Goal: Transaction & Acquisition: Purchase product/service

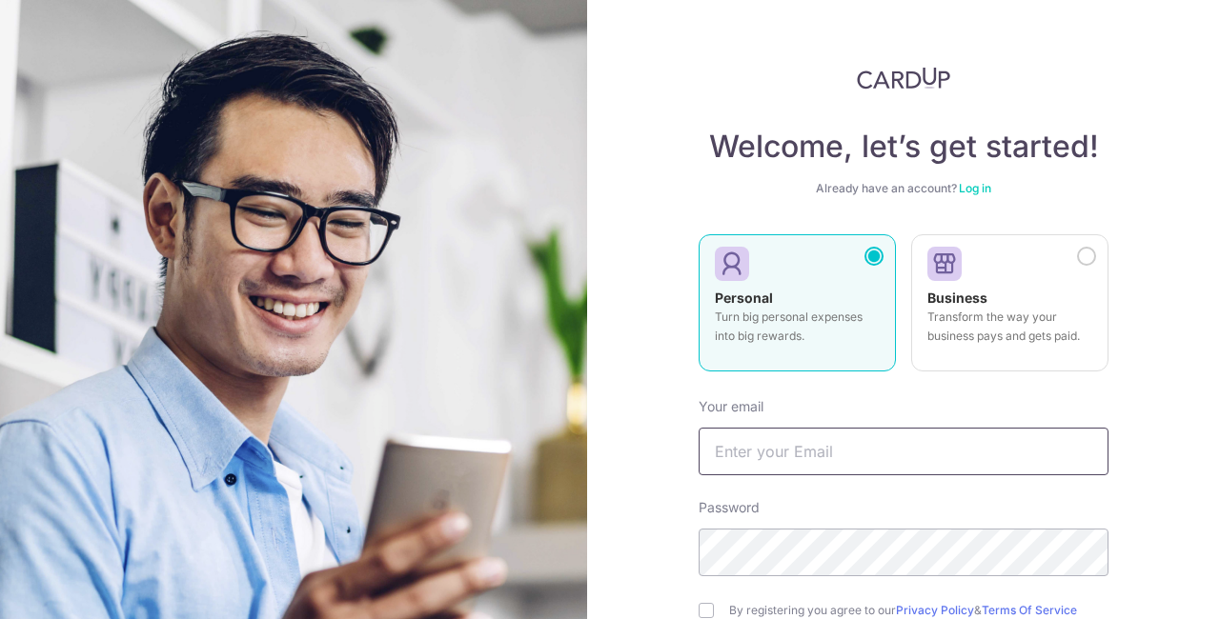
click at [1003, 459] on input "text" at bounding box center [904, 452] width 410 height 48
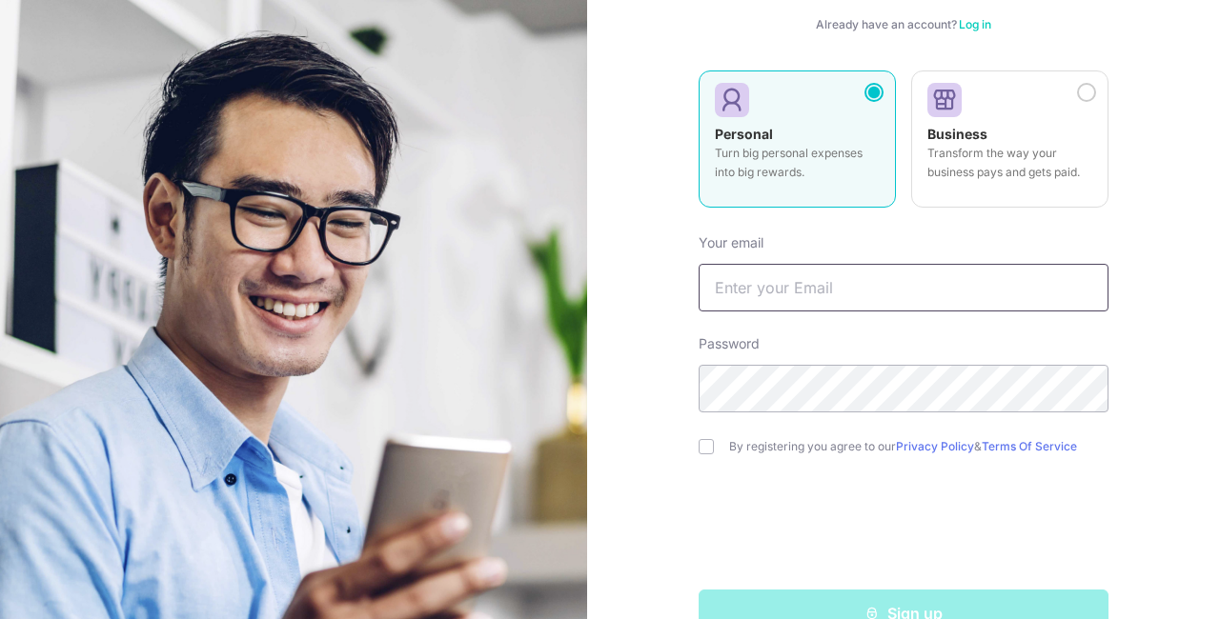
scroll to position [173, 0]
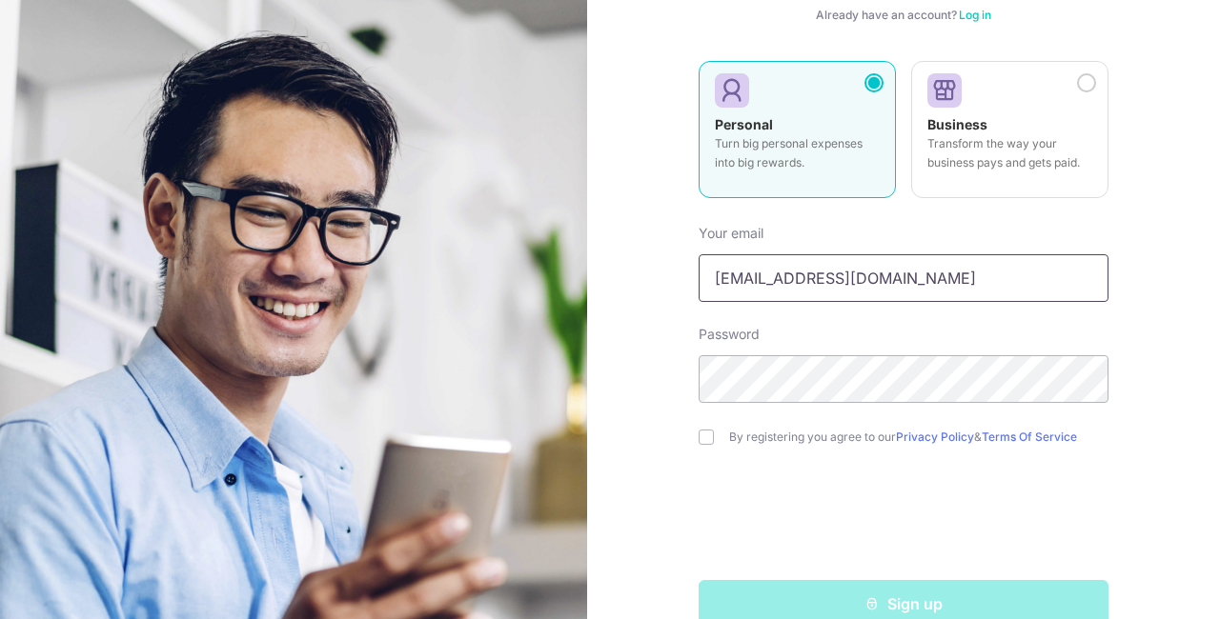
type input "pristay@me.com"
click at [704, 437] on input "checkbox" at bounding box center [706, 437] width 15 height 15
checkbox input "true"
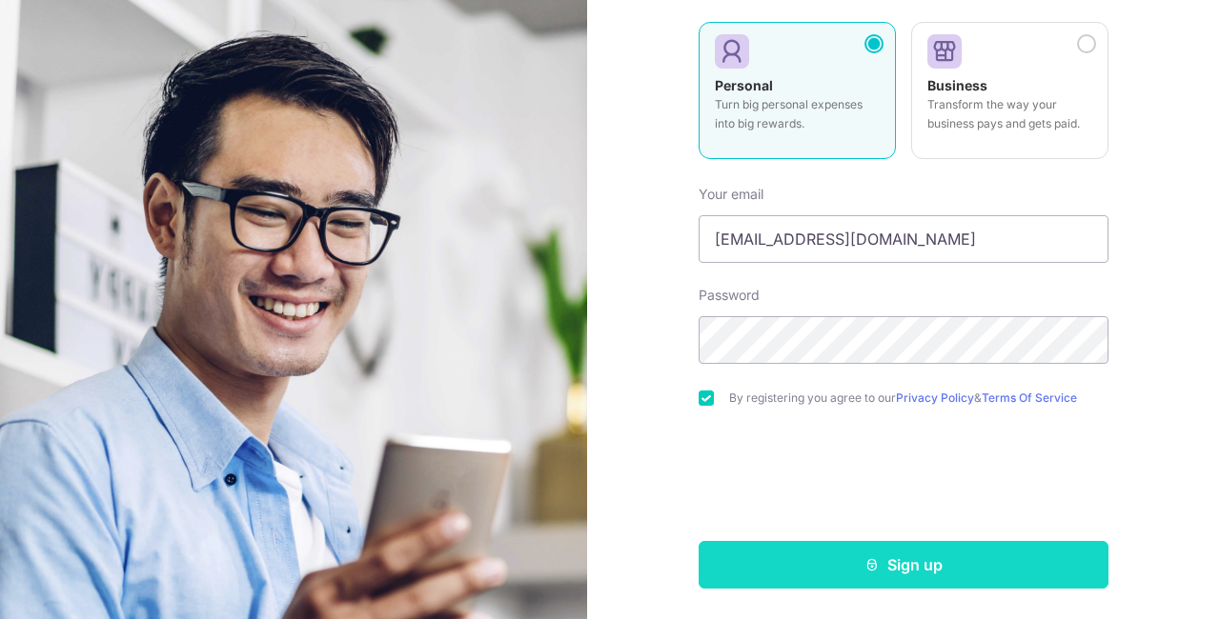
scroll to position [213, 0]
click at [966, 586] on button "Sign up" at bounding box center [904, 565] width 410 height 48
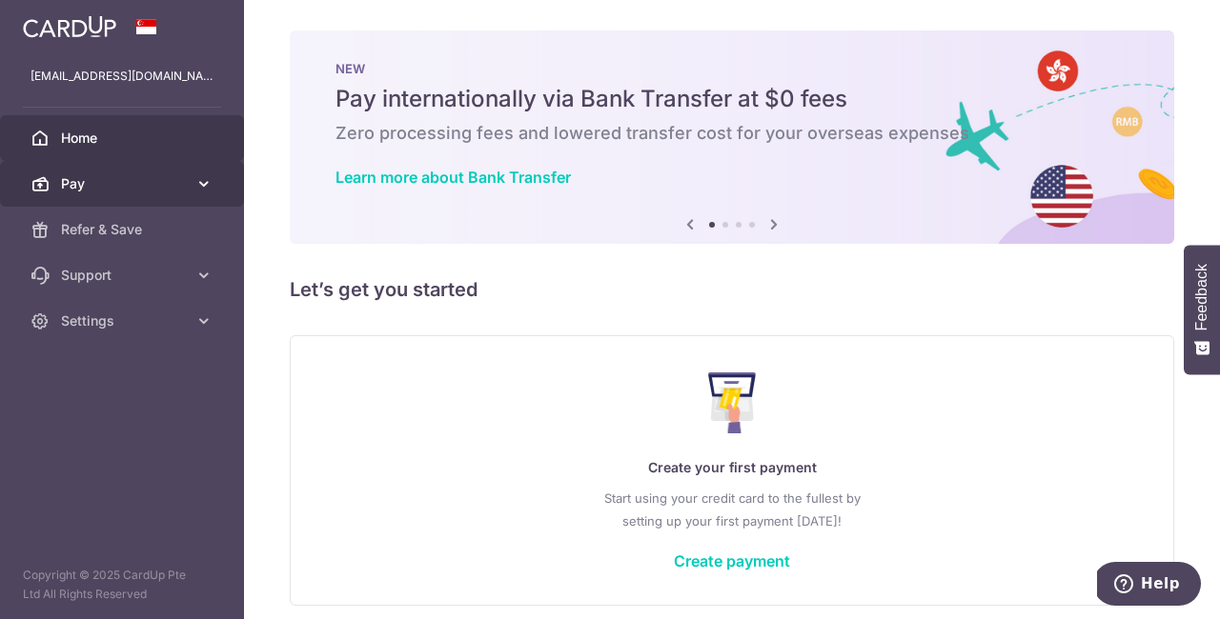
click at [199, 190] on icon at bounding box center [203, 183] width 19 height 19
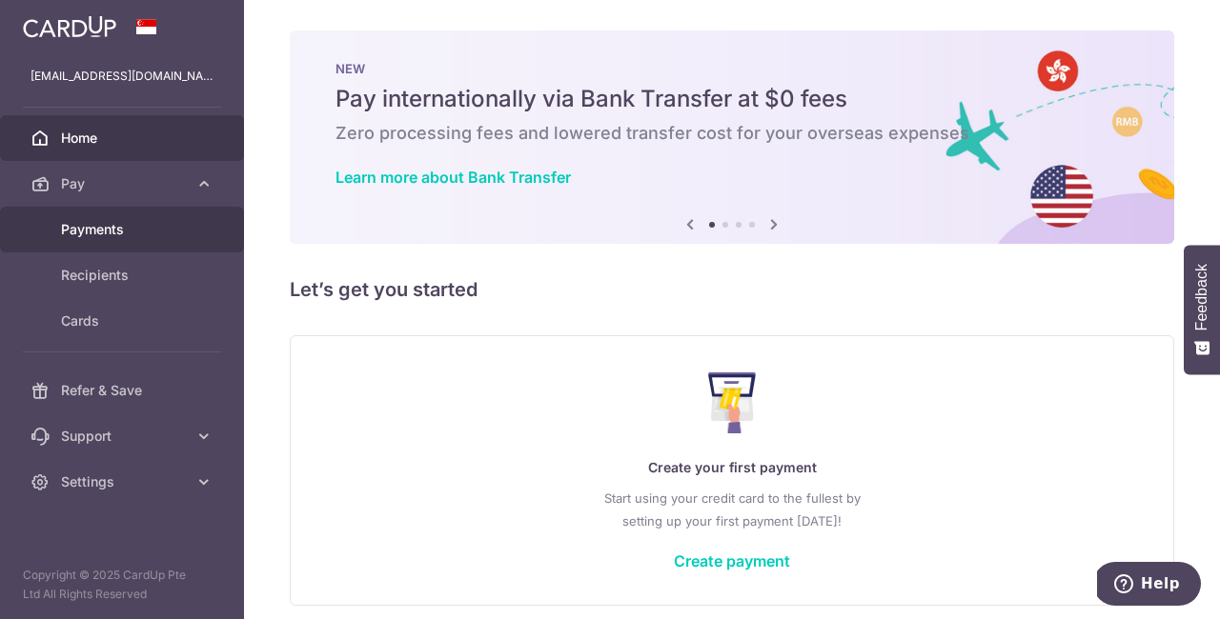
click at [171, 221] on span "Payments" at bounding box center [124, 229] width 126 height 19
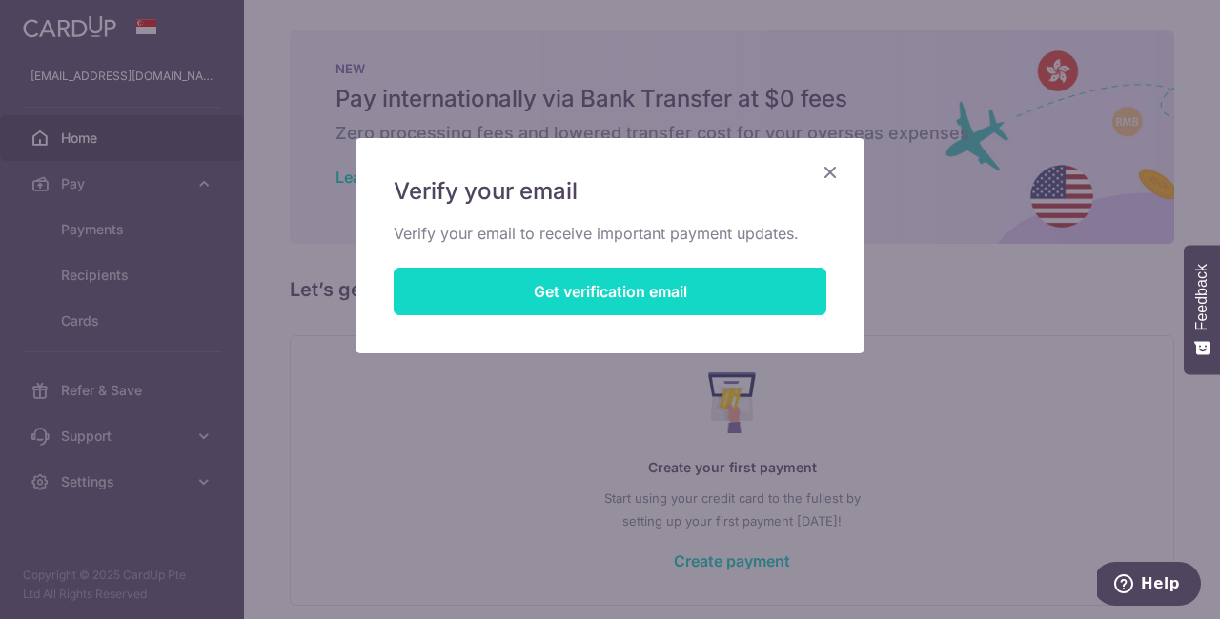
click at [748, 301] on button "Get verification email" at bounding box center [610, 292] width 433 height 48
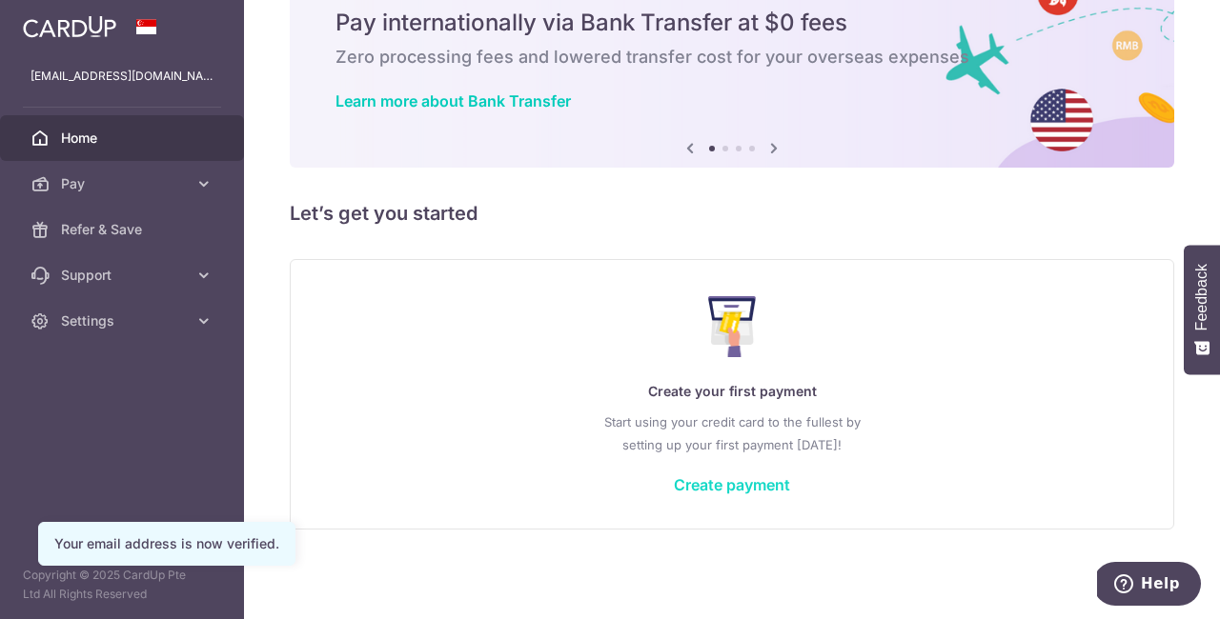
scroll to position [76, 0]
click at [744, 486] on link "Create payment" at bounding box center [732, 485] width 116 height 19
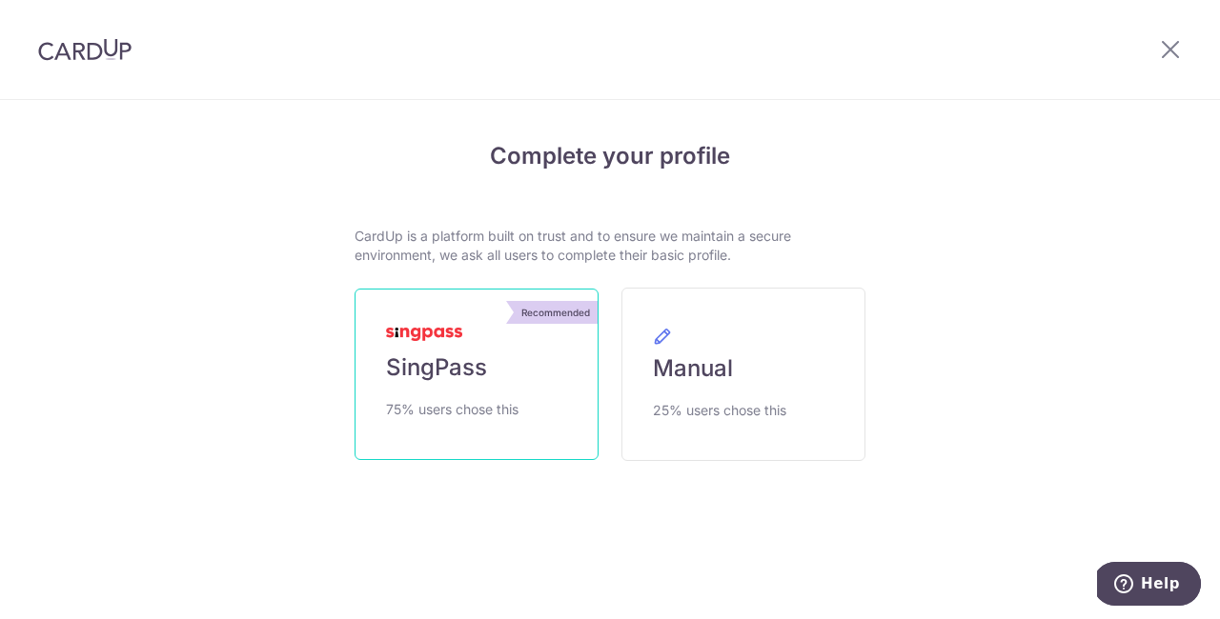
click at [530, 419] on link "Recommended SingPass 75% users chose this" at bounding box center [477, 375] width 244 height 172
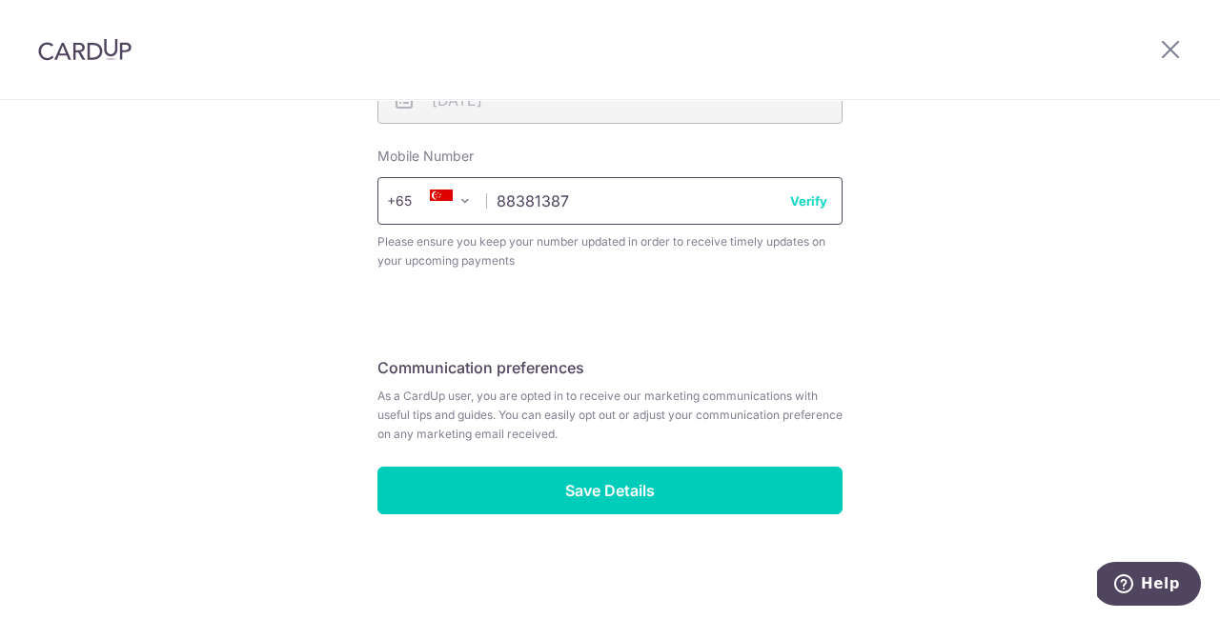
scroll to position [792, 0]
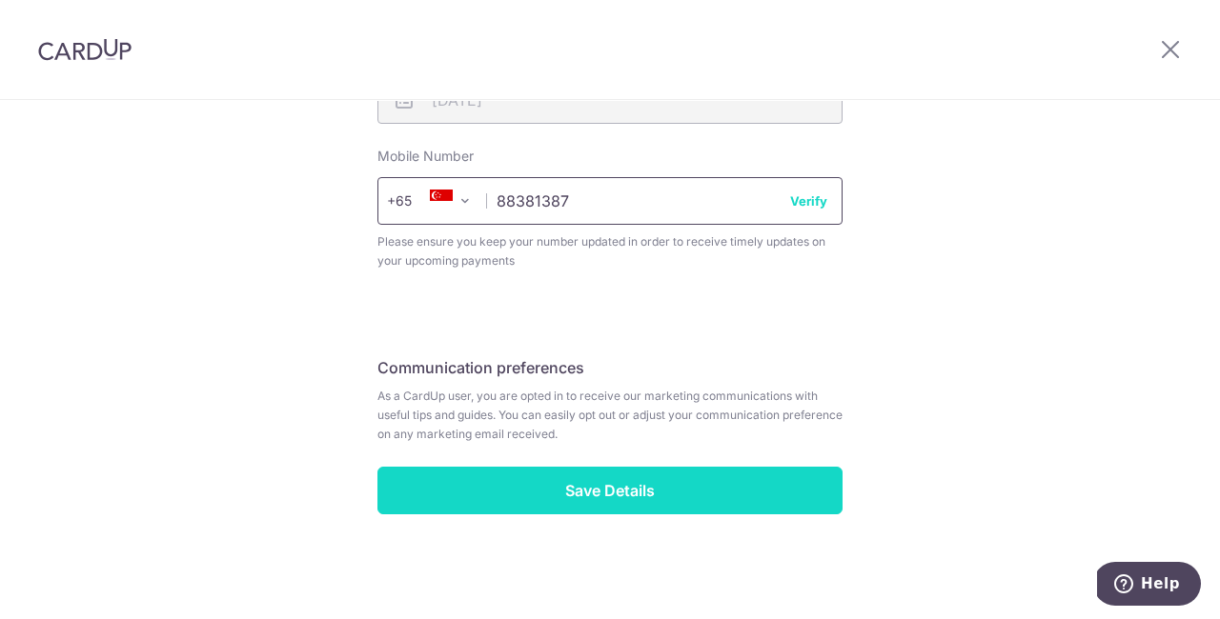
type input "88381387"
click at [726, 505] on input "Save Details" at bounding box center [609, 491] width 465 height 48
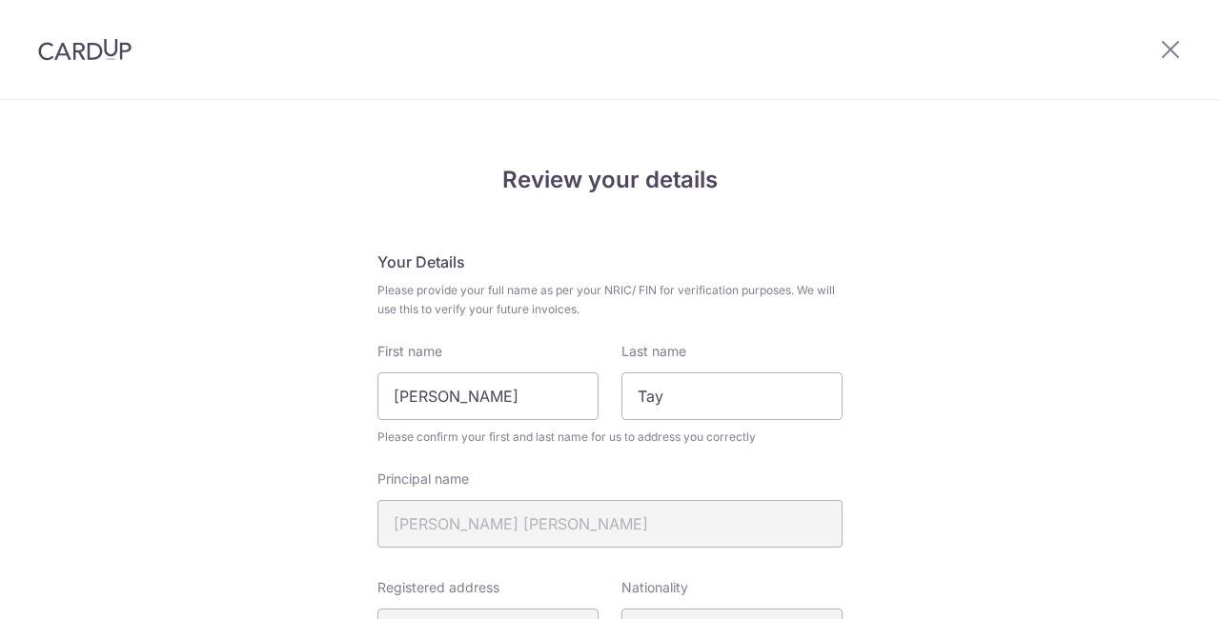
scroll to position [819, 0]
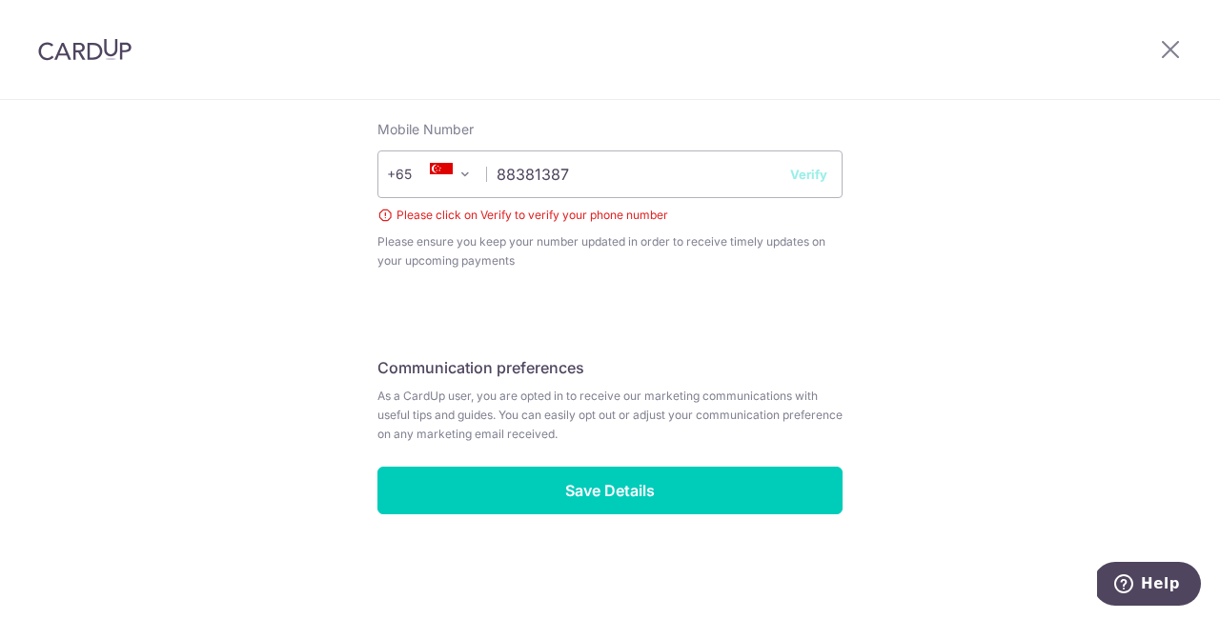
click at [814, 183] on button "Verify" at bounding box center [808, 174] width 37 height 19
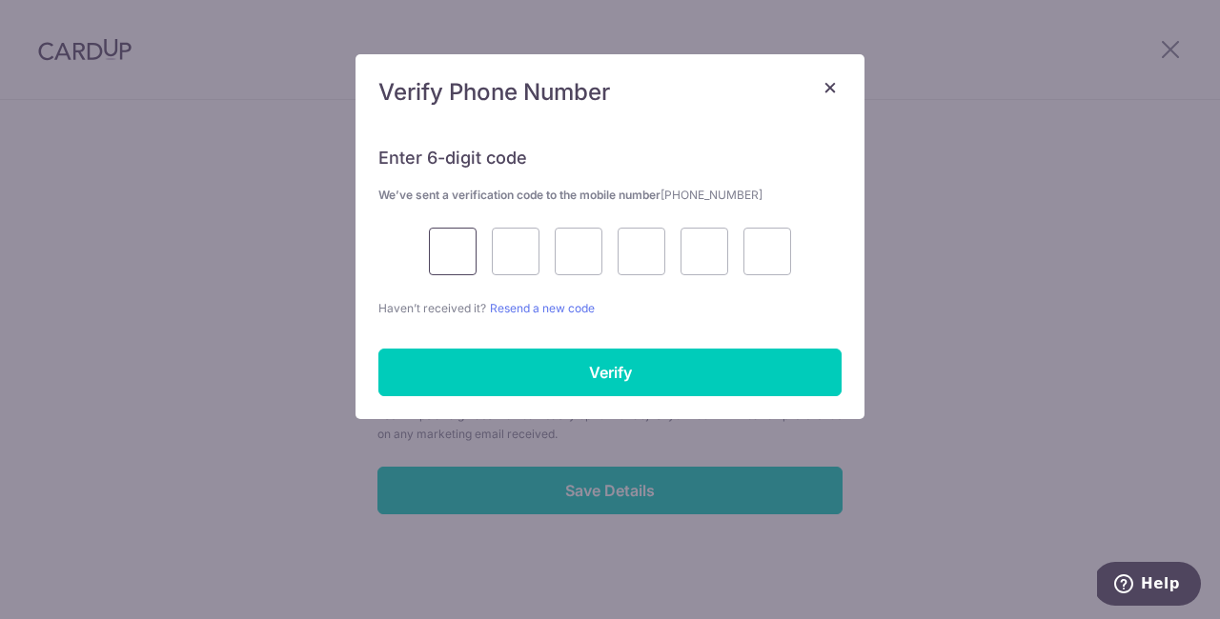
click at [467, 238] on input "text" at bounding box center [453, 252] width 48 height 48
type input "7"
type input "4"
type input "9"
type input "2"
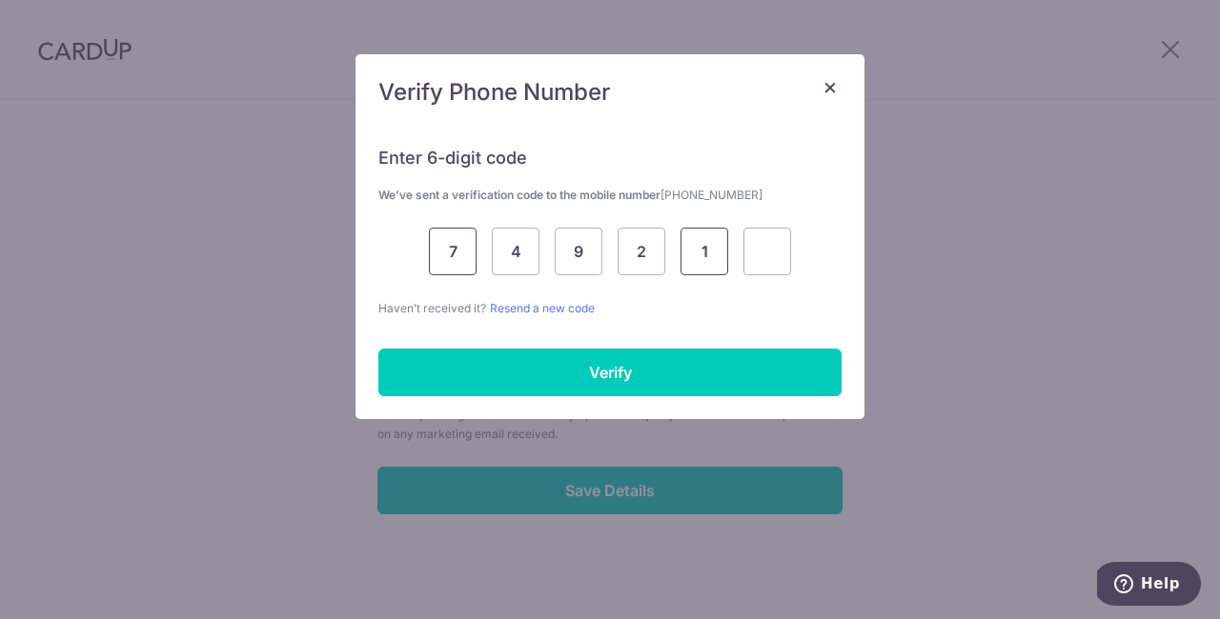
type input "1"
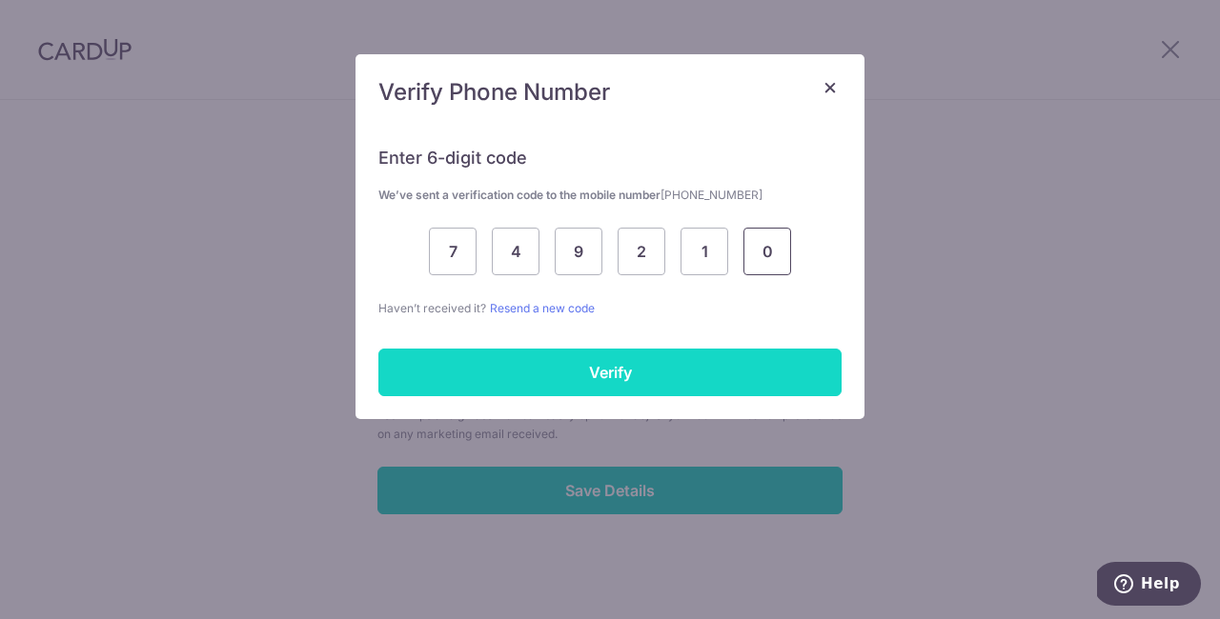
type input "0"
click at [649, 373] on input "Verify" at bounding box center [609, 373] width 463 height 48
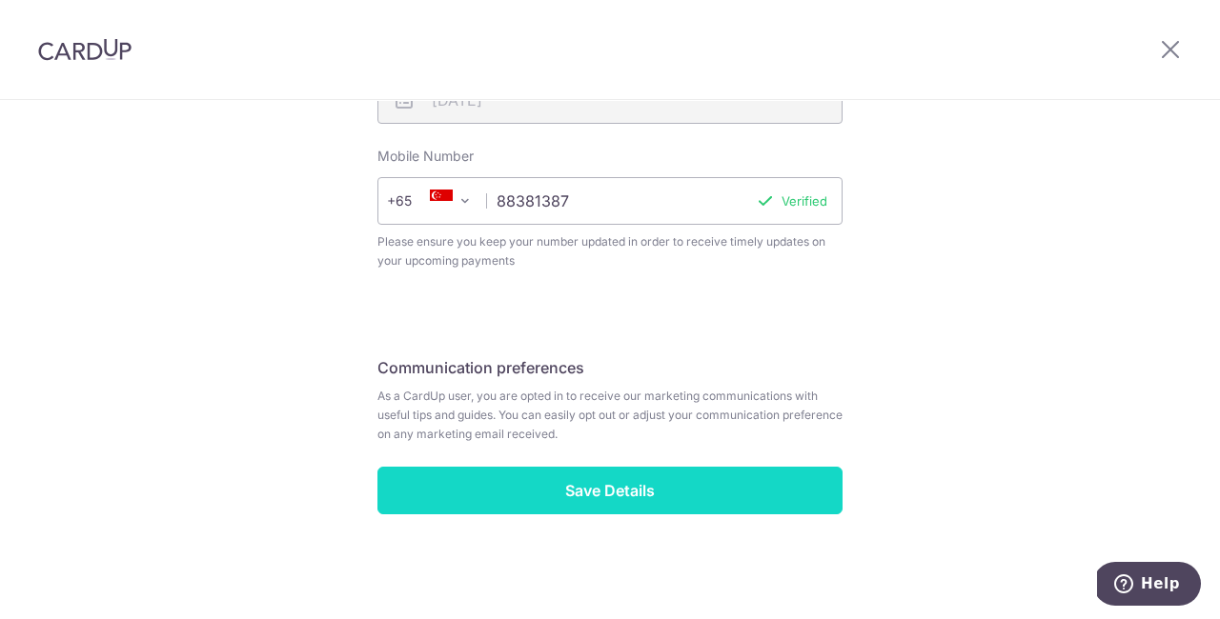
click at [735, 470] on input "Save Details" at bounding box center [609, 491] width 465 height 48
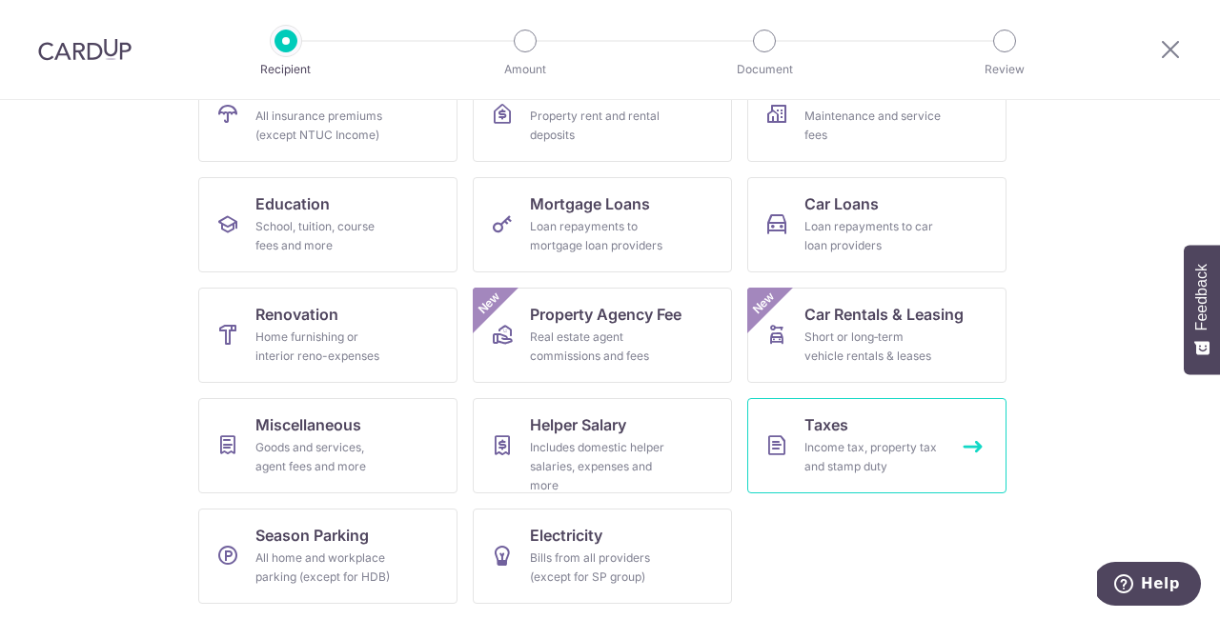
scroll to position [233, 0]
click at [893, 456] on div "Income tax, property tax and stamp duty" at bounding box center [872, 457] width 137 height 38
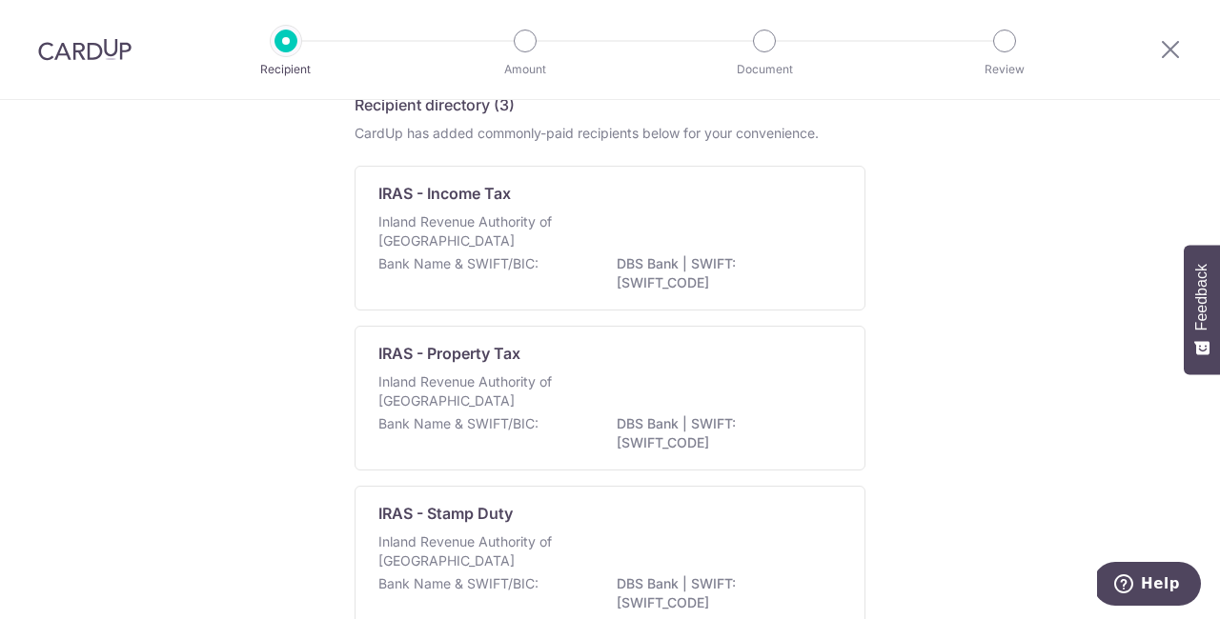
scroll to position [83, 0]
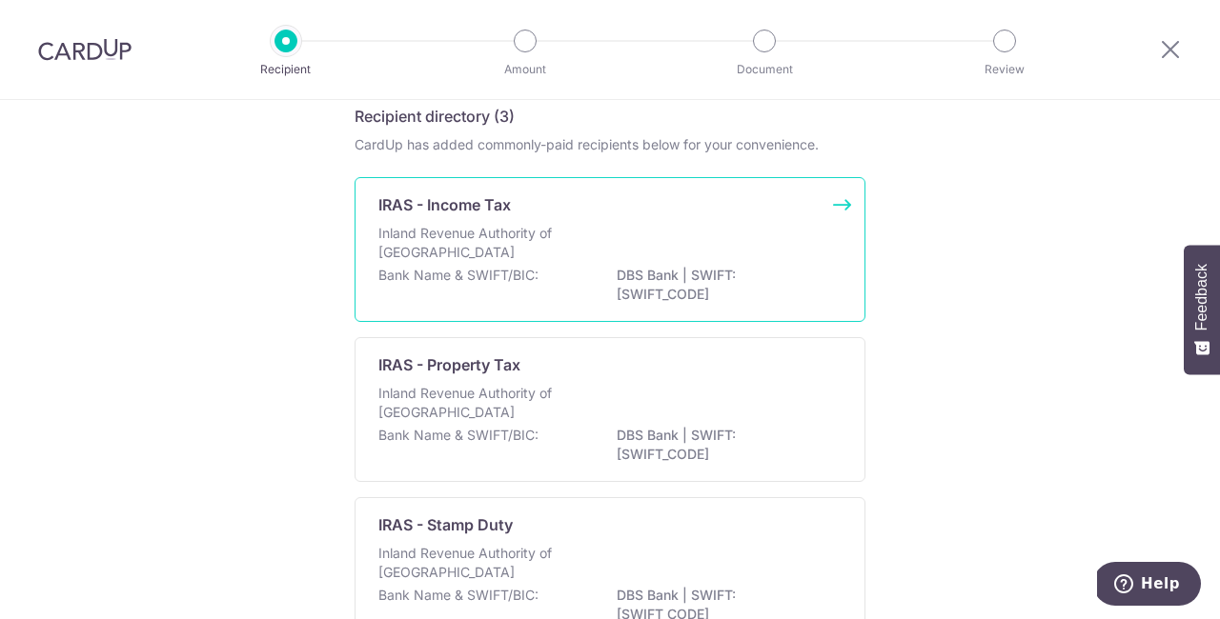
click at [767, 257] on div "Inland Revenue Authority of [GEOGRAPHIC_DATA]" at bounding box center [609, 245] width 463 height 42
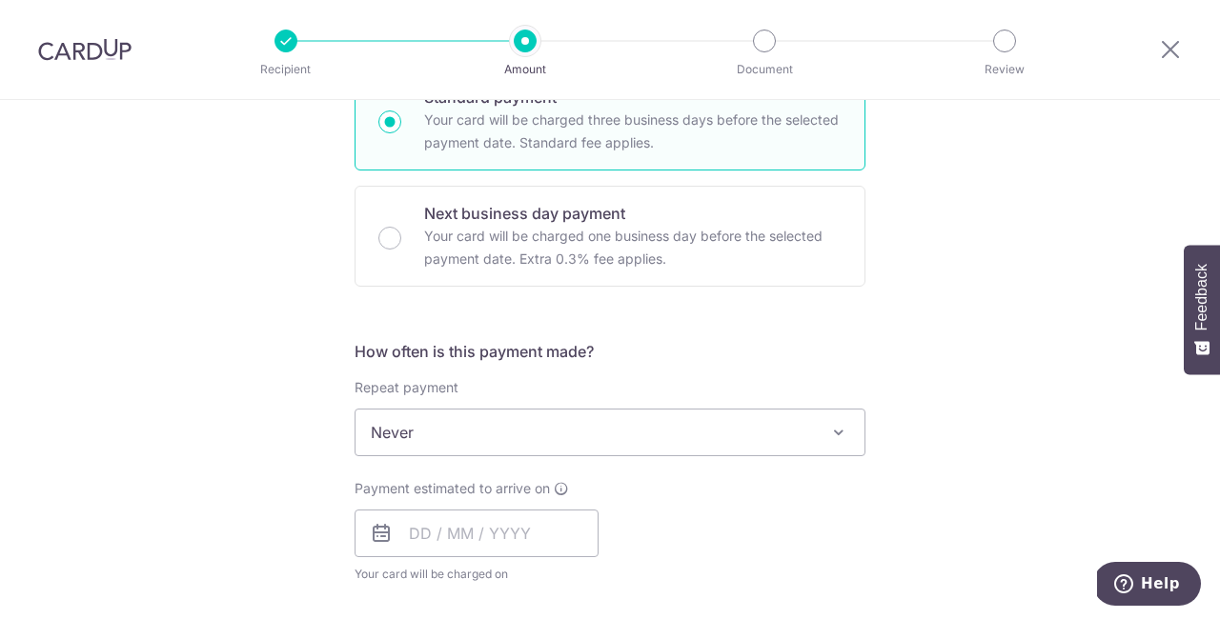
scroll to position [552, 0]
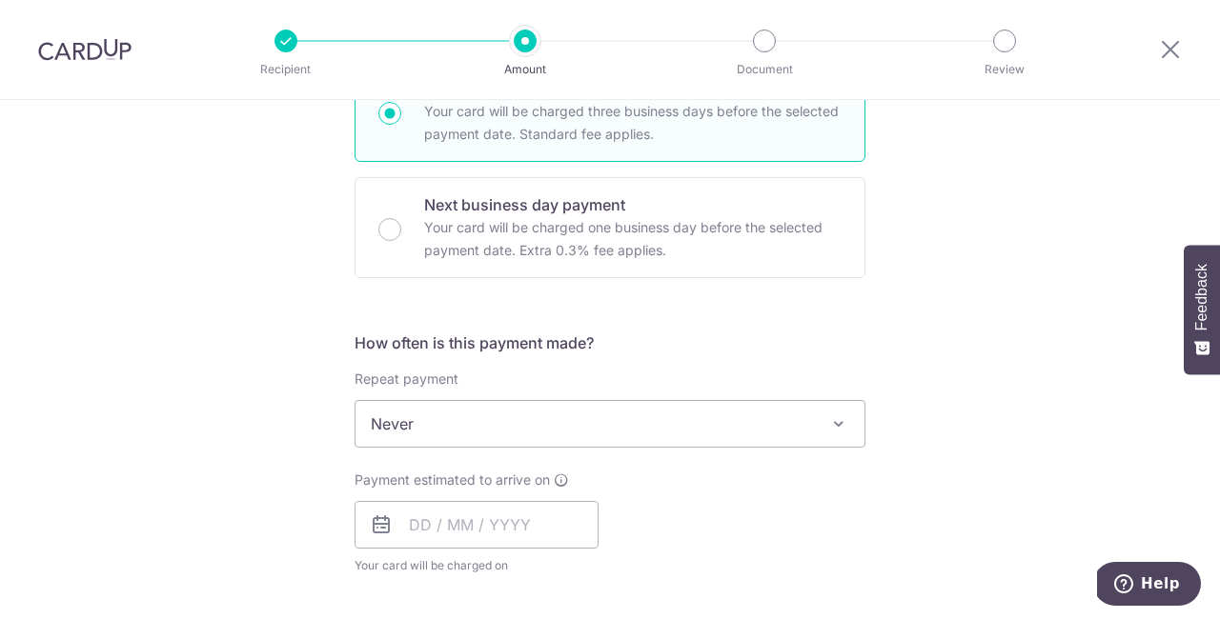
click at [810, 417] on span "Never" at bounding box center [609, 424] width 509 height 46
